Goal: Contribute content: Contribute content

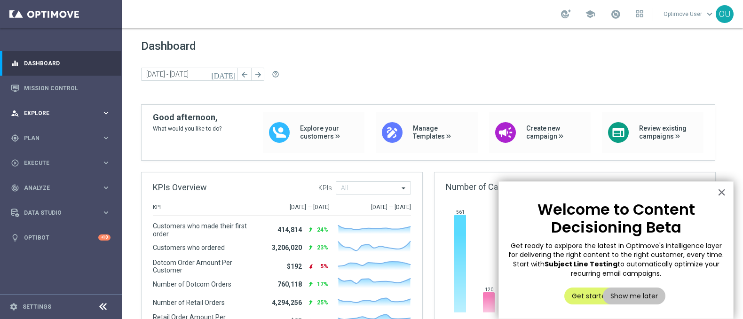
click at [78, 116] on div "person_search Explore" at bounding box center [56, 113] width 91 height 8
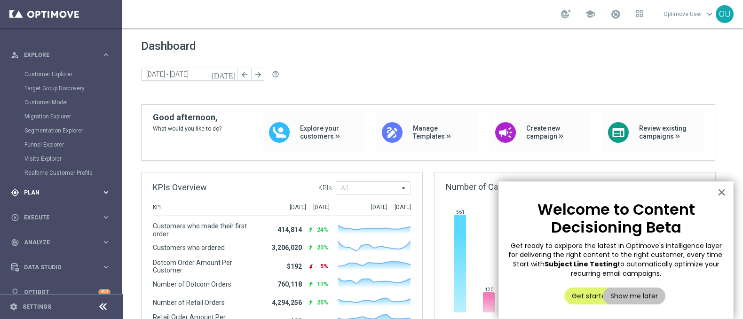
click at [54, 187] on div "gps_fixed Plan keyboard_arrow_right" at bounding box center [60, 192] width 121 height 25
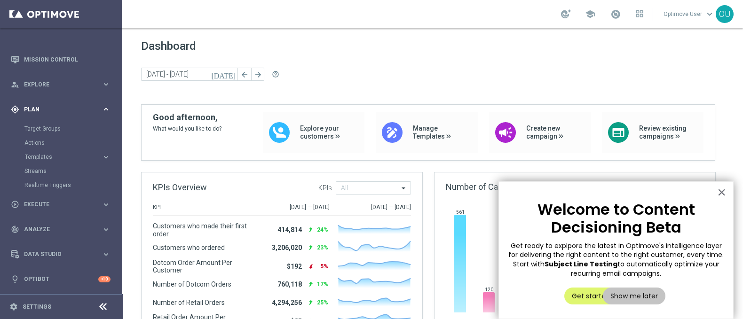
scroll to position [28, 0]
click at [44, 155] on span "Templates" at bounding box center [58, 158] width 67 height 6
click at [42, 172] on link "Optimail" at bounding box center [63, 172] width 69 height 8
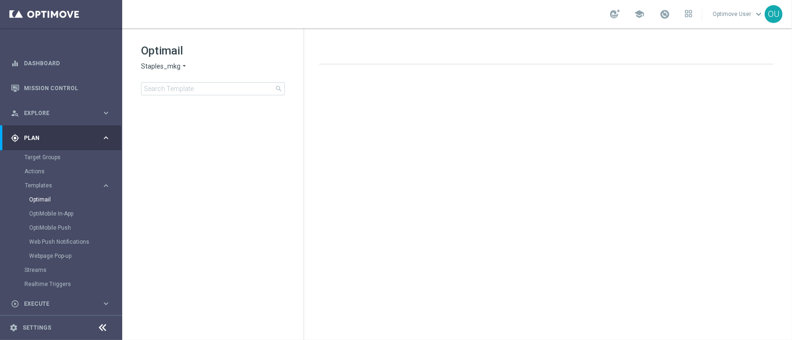
drag, startPoint x: 738, startPoint y: 1, endPoint x: 505, endPoint y: 208, distance: 311.0
click at [505, 208] on div at bounding box center [550, 185] width 480 height 241
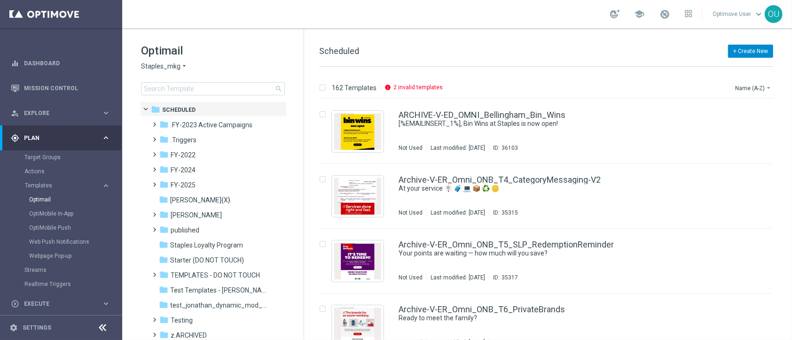
click at [742, 52] on button "+ Create New" at bounding box center [750, 51] width 45 height 13
click at [723, 66] on span "New Template" at bounding box center [724, 68] width 38 height 7
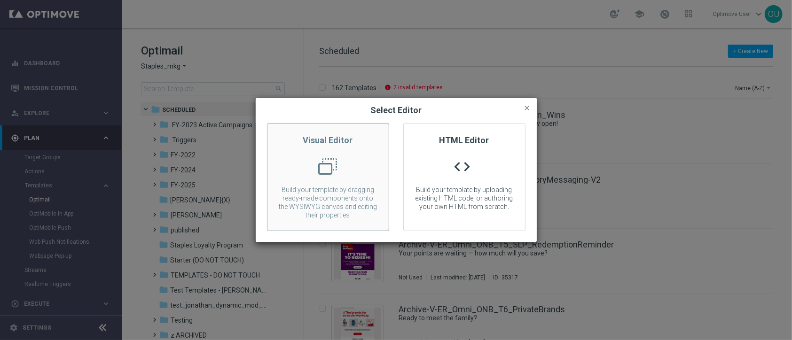
click at [355, 171] on div at bounding box center [327, 170] width 121 height 26
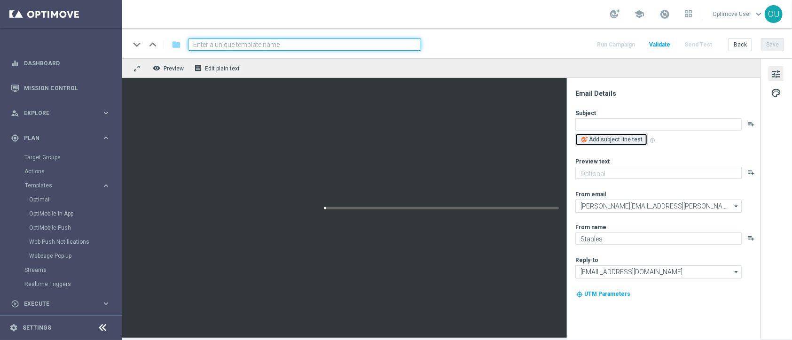
click at [607, 141] on span "Add subject line test" at bounding box center [616, 139] width 54 height 7
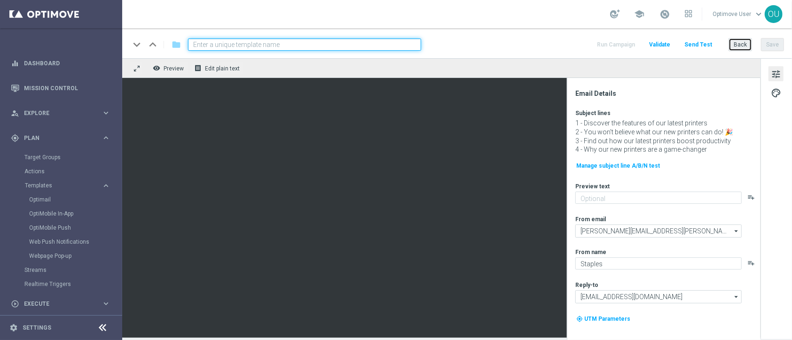
click at [736, 45] on button "Back" at bounding box center [741, 44] width 24 height 13
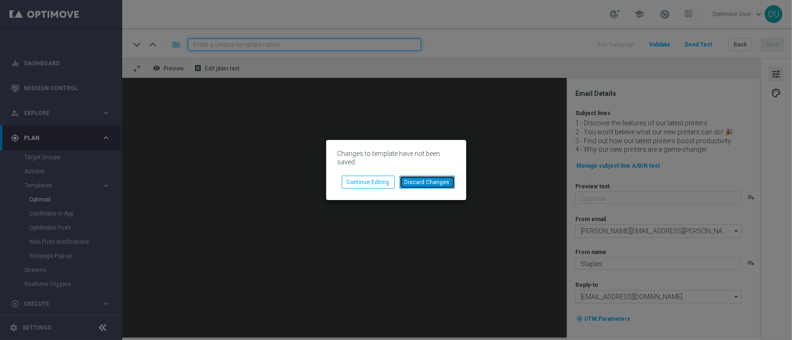
click at [431, 187] on button "Discard Changes" at bounding box center [427, 182] width 55 height 13
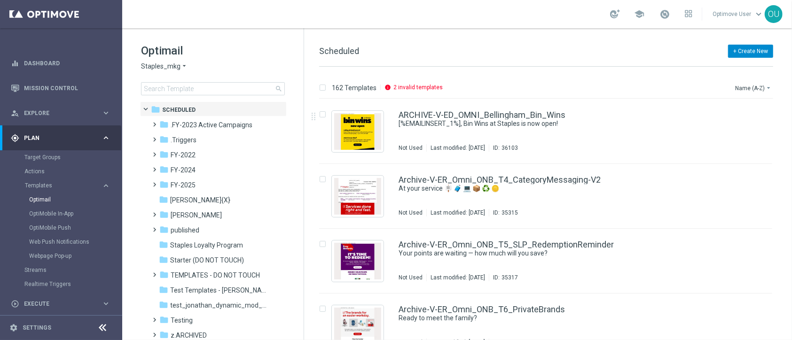
click at [742, 48] on button "+ Create New" at bounding box center [750, 51] width 45 height 13
click at [742, 64] on div "New Template" at bounding box center [735, 68] width 75 height 13
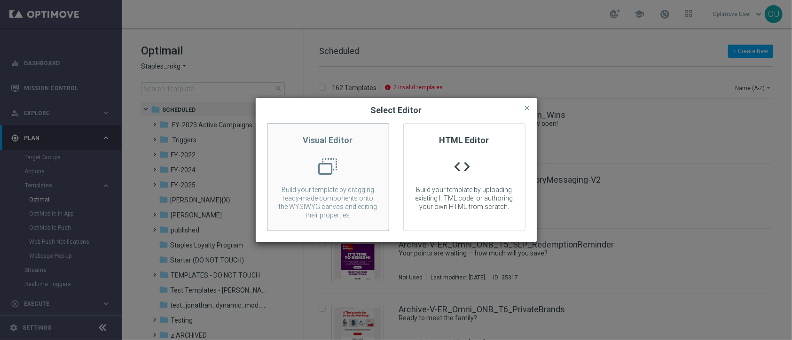
click at [345, 140] on h2 "Visual Editor" at bounding box center [327, 140] width 121 height 11
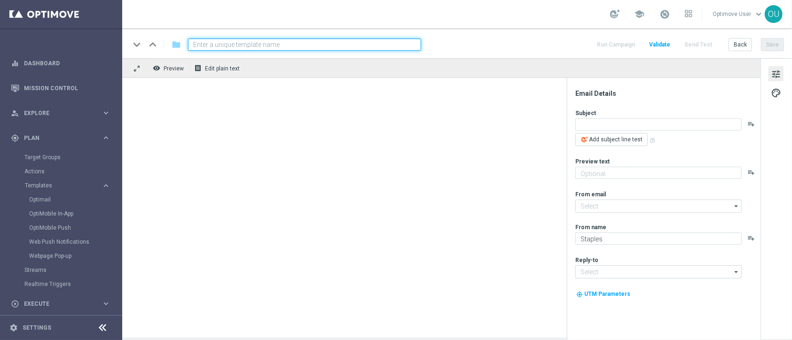
type input "C.Stengler@Staples.com"
type input "info@staples.com"
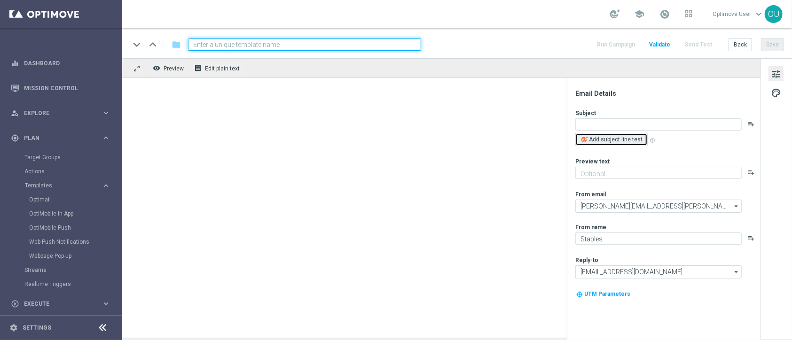
click at [599, 140] on span "Add subject line test" at bounding box center [616, 139] width 54 height 7
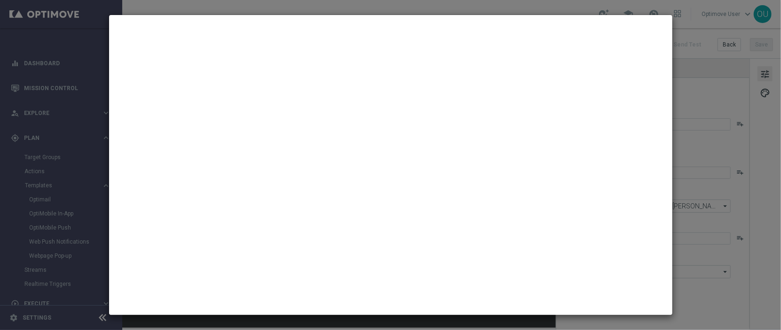
click at [55, 178] on modal-container at bounding box center [390, 165] width 781 height 330
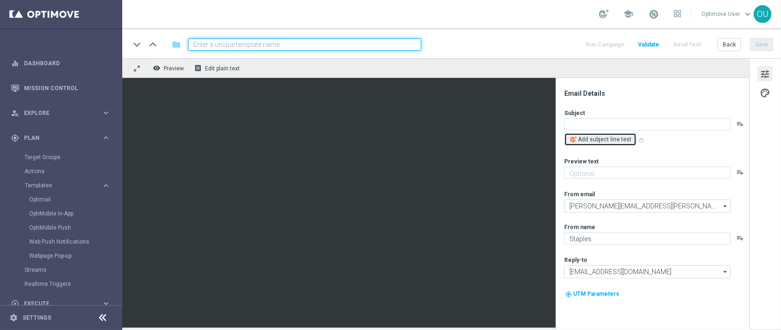
click at [599, 141] on span "Add subject line test" at bounding box center [605, 139] width 54 height 7
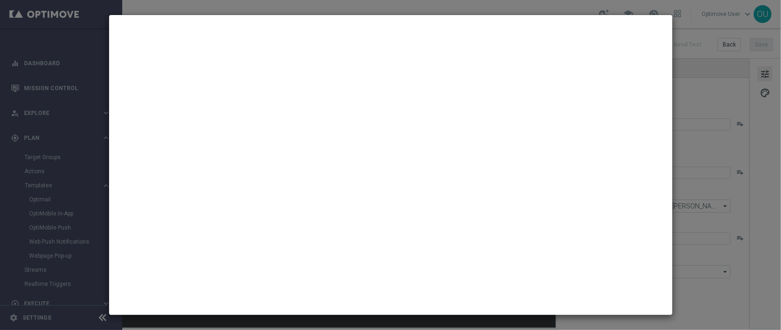
click at [18, 218] on modal-container at bounding box center [390, 165] width 781 height 330
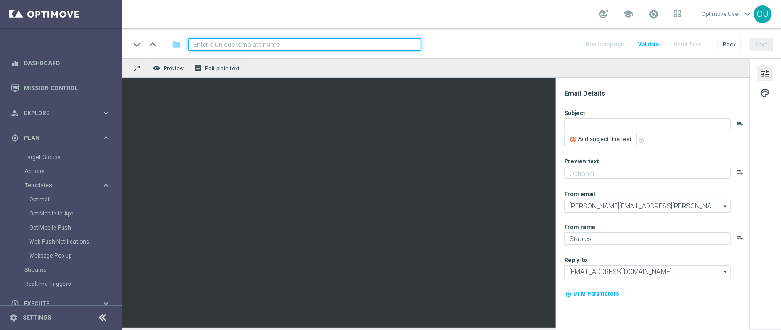
scroll to position [87, 0]
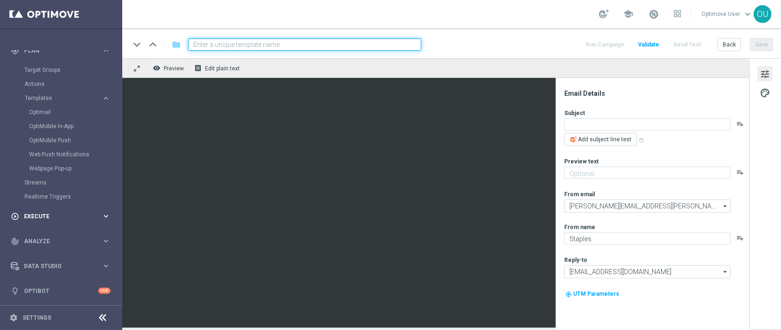
click at [56, 218] on span "Execute" at bounding box center [63, 217] width 78 height 6
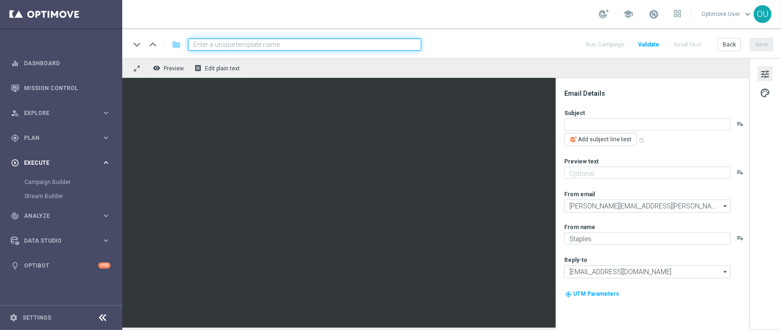
scroll to position [0, 0]
click at [61, 182] on link "Campaign Builder" at bounding box center [60, 183] width 73 height 8
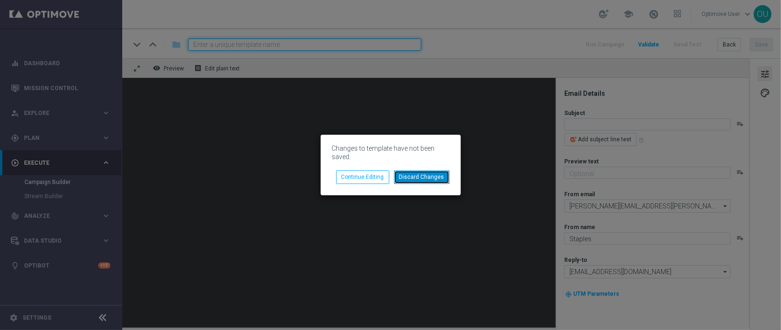
click at [427, 177] on button "Discard Changes" at bounding box center [421, 177] width 55 height 13
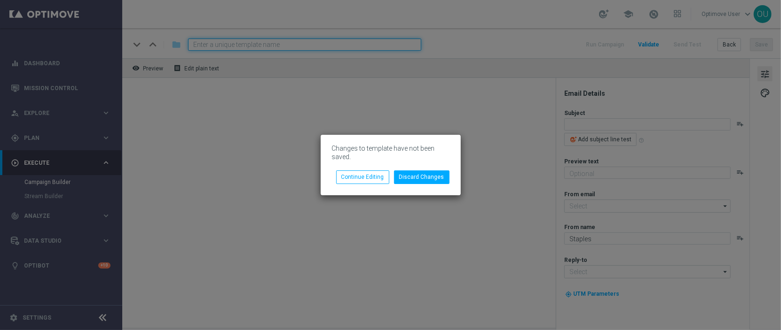
type input "C.Stengler@Staples.com"
type input "info@staples.com"
click at [423, 178] on button "Discard Changes" at bounding box center [421, 177] width 55 height 13
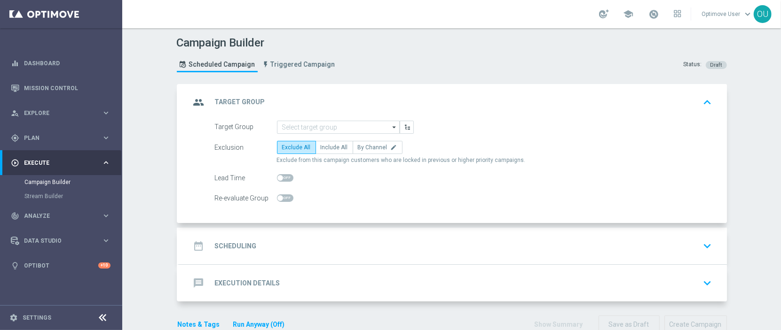
click at [384, 201] on div "Re-evaluate Group" at bounding box center [463, 198] width 511 height 13
click at [341, 243] on div "date_range Scheduling keyboard_arrow_down" at bounding box center [452, 246] width 525 height 18
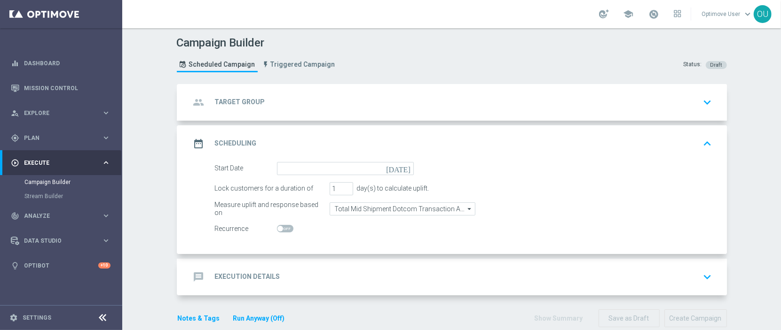
click at [283, 227] on span at bounding box center [285, 229] width 16 height 8
click at [283, 227] on input "checkbox" at bounding box center [285, 229] width 16 height 8
checkbox input "true"
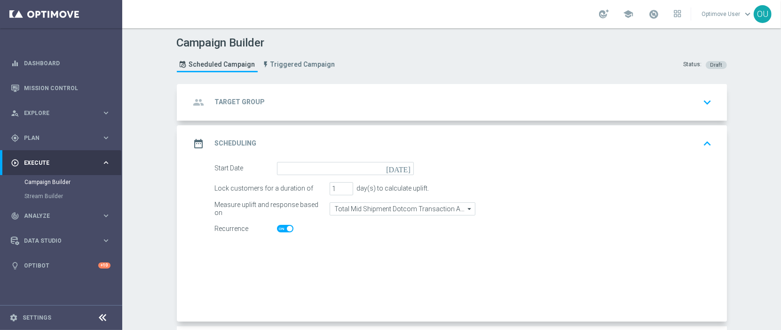
checkbox input "true"
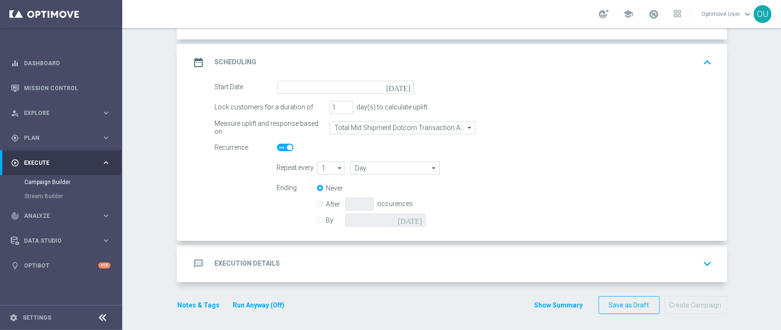
scroll to position [83, 0]
click at [414, 260] on div "message Execution Details keyboard_arrow_down" at bounding box center [452, 263] width 525 height 18
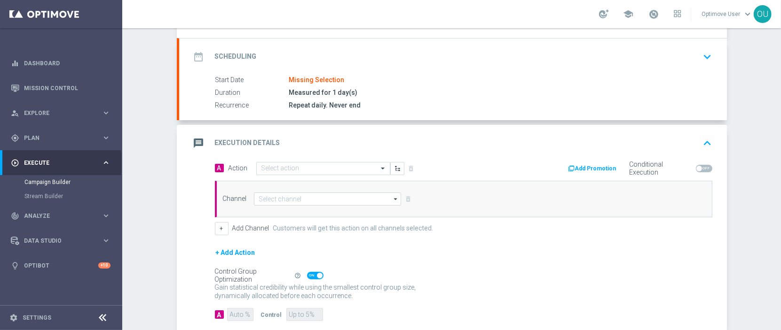
scroll to position [135, 0]
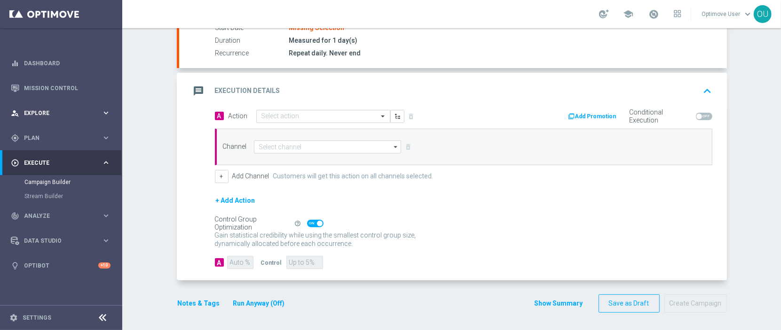
click at [46, 115] on span "Explore" at bounding box center [63, 113] width 78 height 6
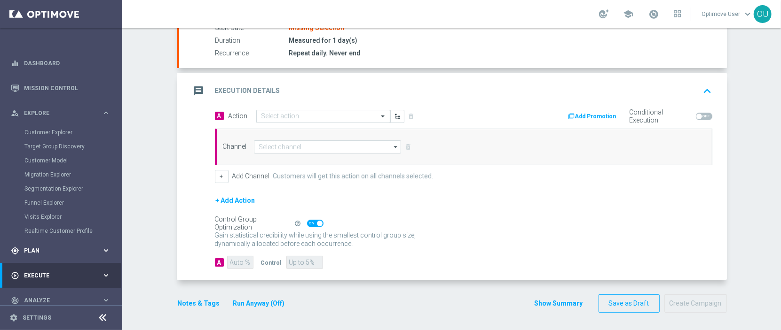
click at [34, 249] on span "Plan" at bounding box center [63, 251] width 78 height 6
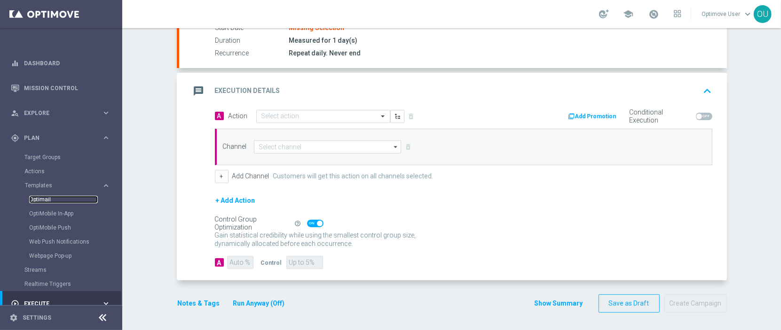
click at [45, 196] on link "Optimail" at bounding box center [63, 200] width 69 height 8
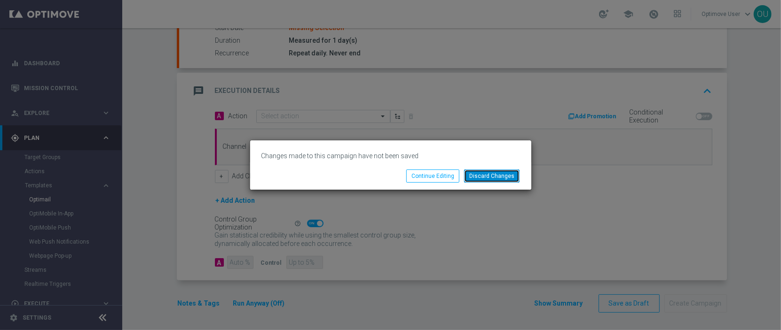
click at [476, 175] on button "Discard Changes" at bounding box center [491, 176] width 55 height 13
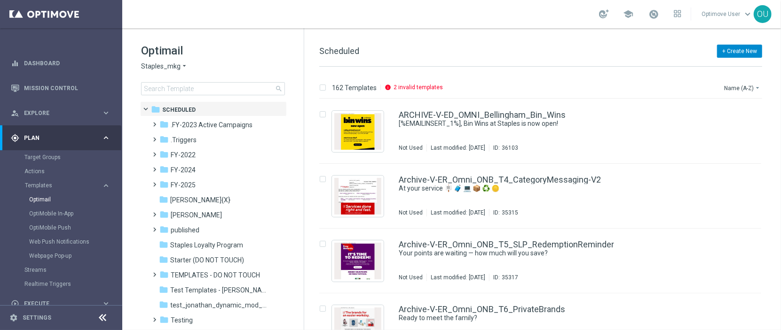
click at [728, 52] on button "+ Create New" at bounding box center [739, 51] width 45 height 13
click at [707, 69] on span "New Template" at bounding box center [713, 68] width 38 height 7
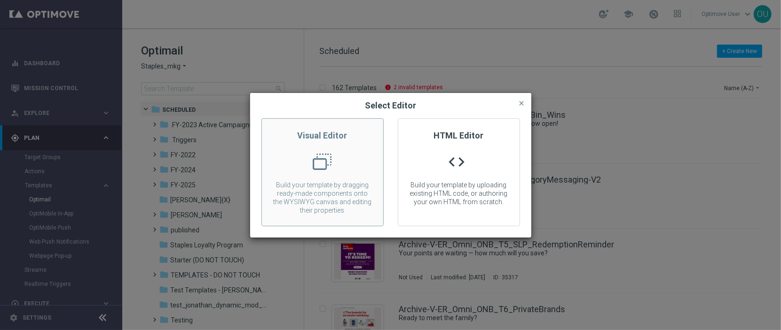
click at [272, 169] on div at bounding box center [322, 166] width 121 height 26
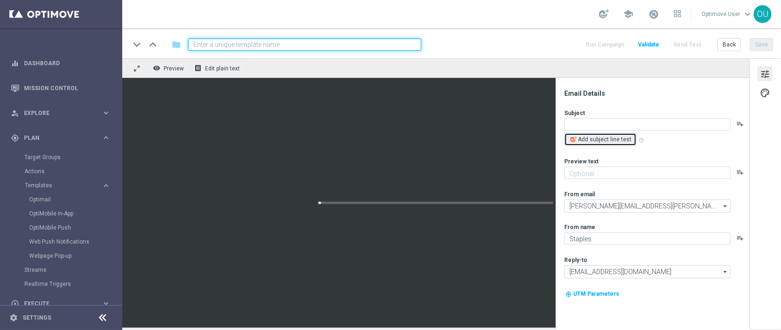
click at [587, 139] on span "Add subject line test" at bounding box center [605, 139] width 54 height 7
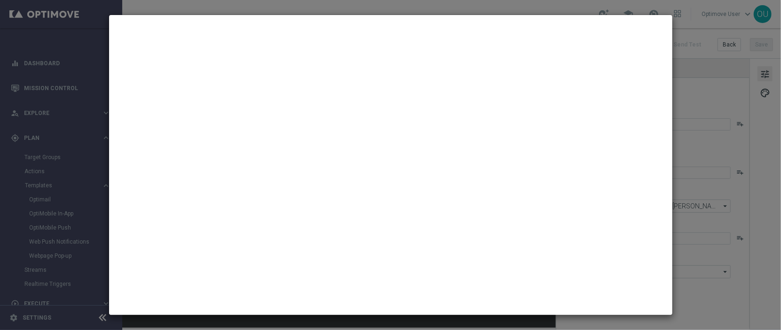
drag, startPoint x: 40, startPoint y: 47, endPoint x: 41, endPoint y: 54, distance: 7.6
click at [41, 54] on modal-container at bounding box center [390, 165] width 781 height 330
click at [39, 125] on modal-container at bounding box center [390, 165] width 781 height 330
click at [34, 214] on modal-container at bounding box center [390, 165] width 781 height 330
click at [24, 196] on modal-container at bounding box center [390, 165] width 781 height 330
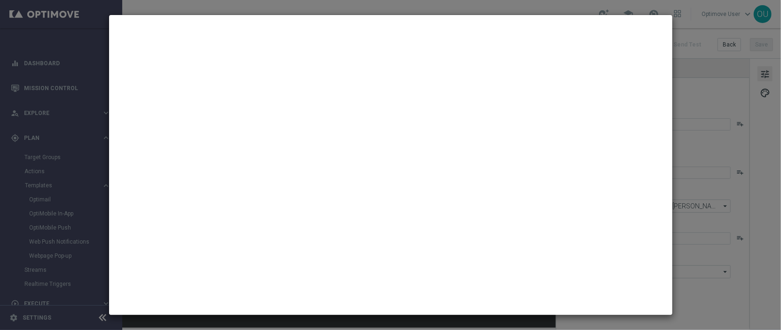
drag, startPoint x: 44, startPoint y: 182, endPoint x: 51, endPoint y: 186, distance: 8.4
click at [43, 183] on modal-container at bounding box center [390, 165] width 781 height 330
